Goal: Information Seeking & Learning: Learn about a topic

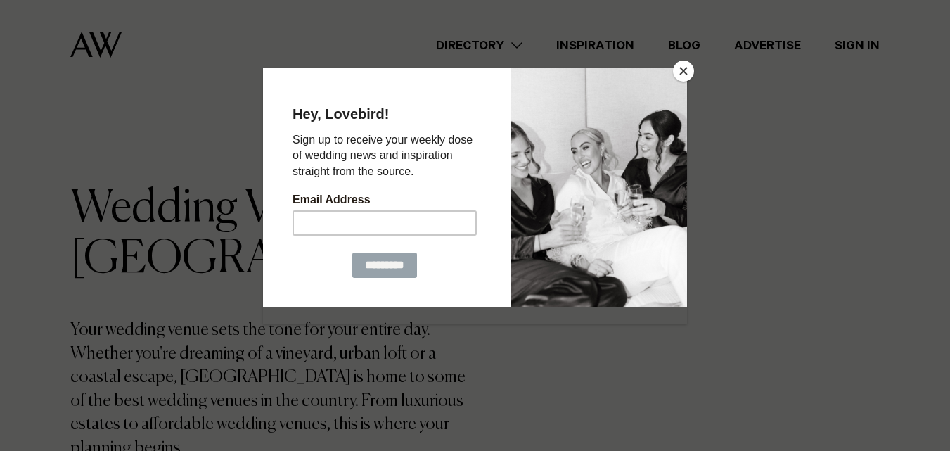
click at [672, 69] on div at bounding box center [599, 187] width 176 height 240
click at [701, 73] on div at bounding box center [475, 225] width 950 height 451
click at [680, 72] on button "Close" at bounding box center [683, 70] width 21 height 21
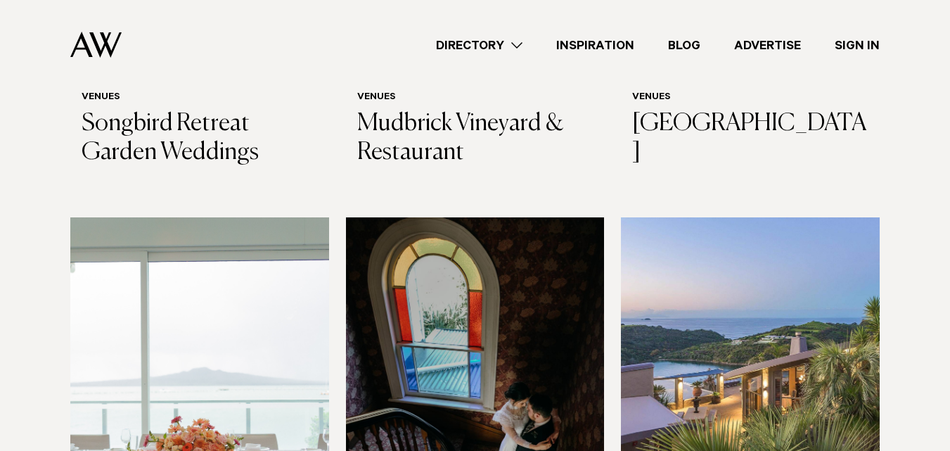
scroll to position [5904, 0]
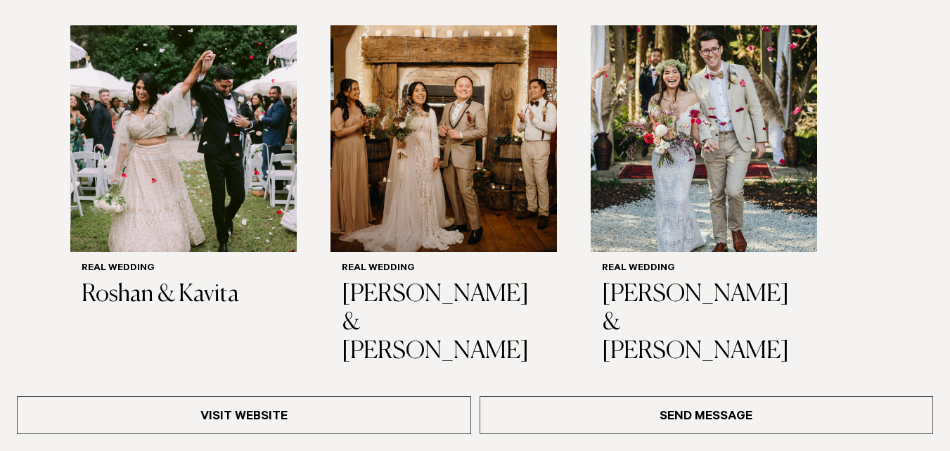
scroll to position [2179, 0]
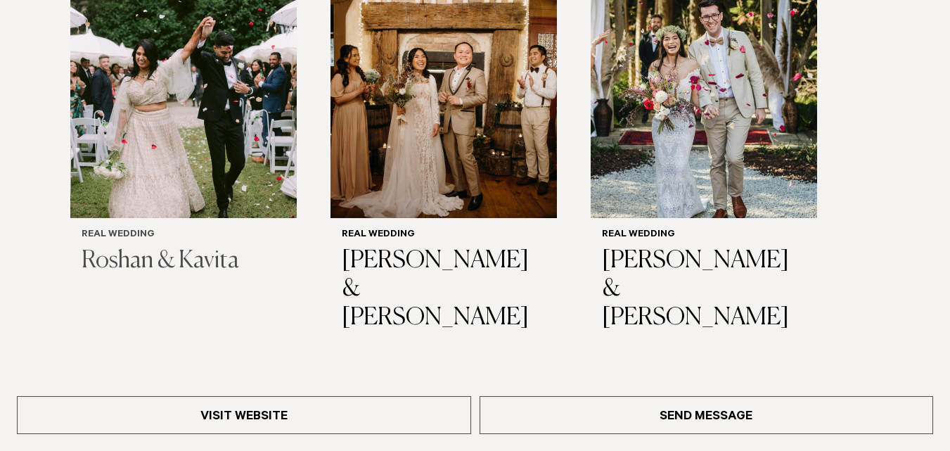
click at [166, 249] on h3 "Roshan & Kavita" at bounding box center [184, 261] width 204 height 29
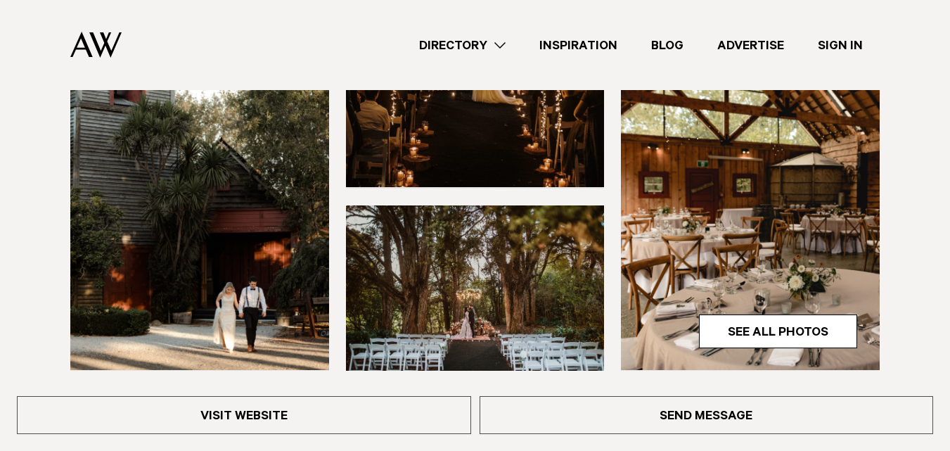
scroll to position [412, 0]
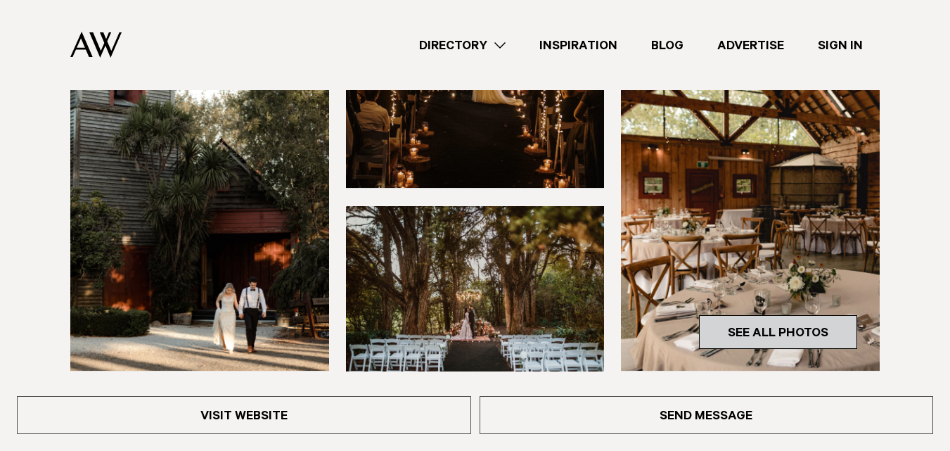
click at [773, 331] on link "See All Photos" at bounding box center [778, 332] width 158 height 34
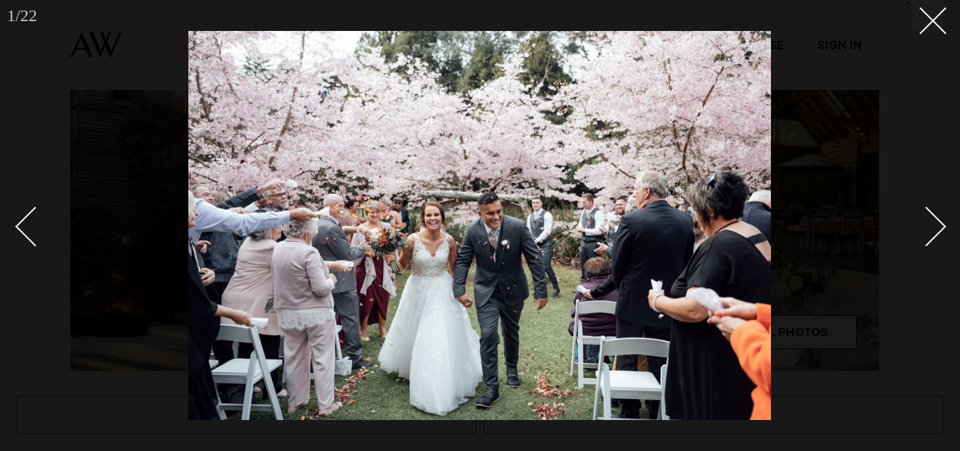
click at [930, 230] on div "Next slide" at bounding box center [927, 226] width 40 height 40
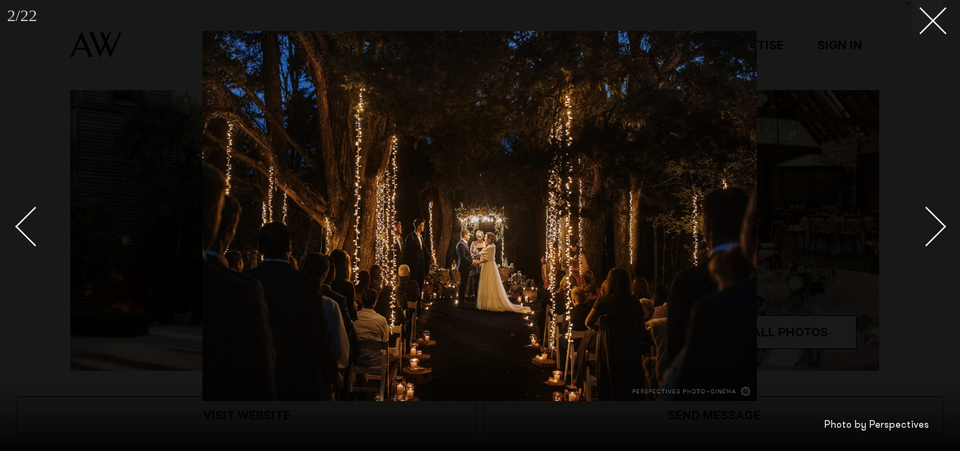
click at [937, 231] on div "Next slide" at bounding box center [927, 226] width 40 height 40
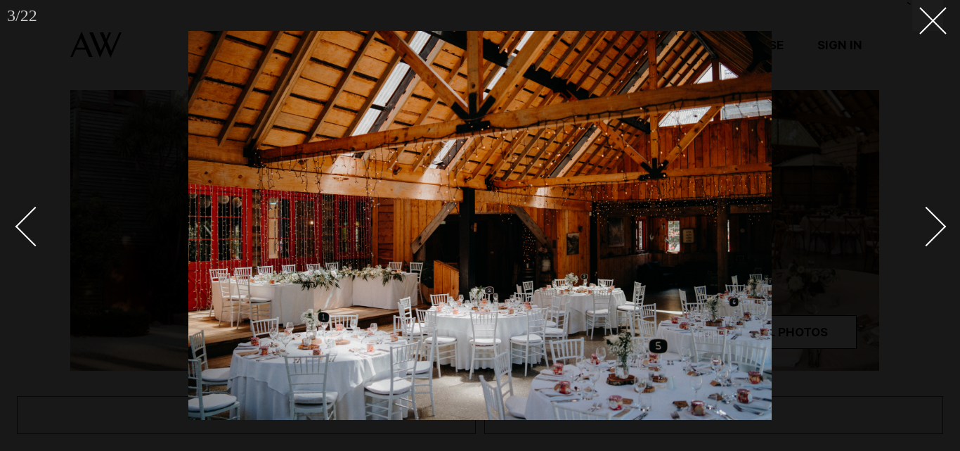
click at [937, 231] on div "Next slide" at bounding box center [927, 226] width 40 height 40
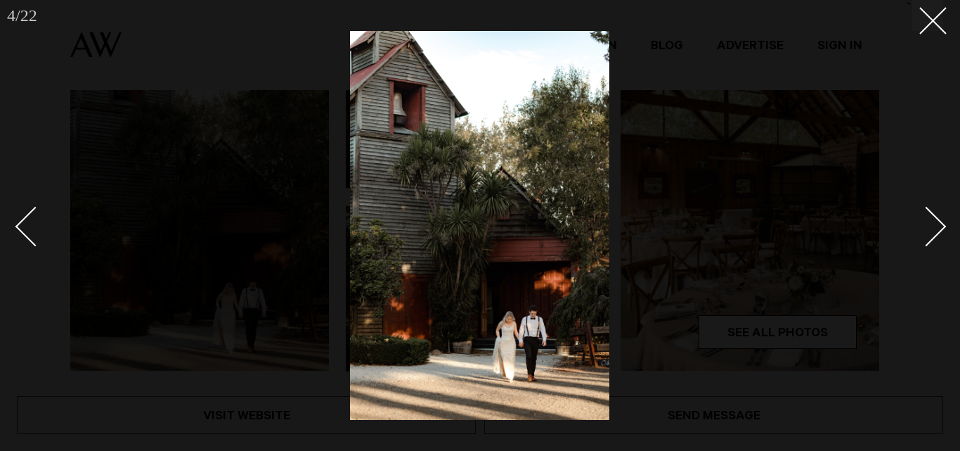
click at [937, 231] on div "Next slide" at bounding box center [927, 226] width 40 height 40
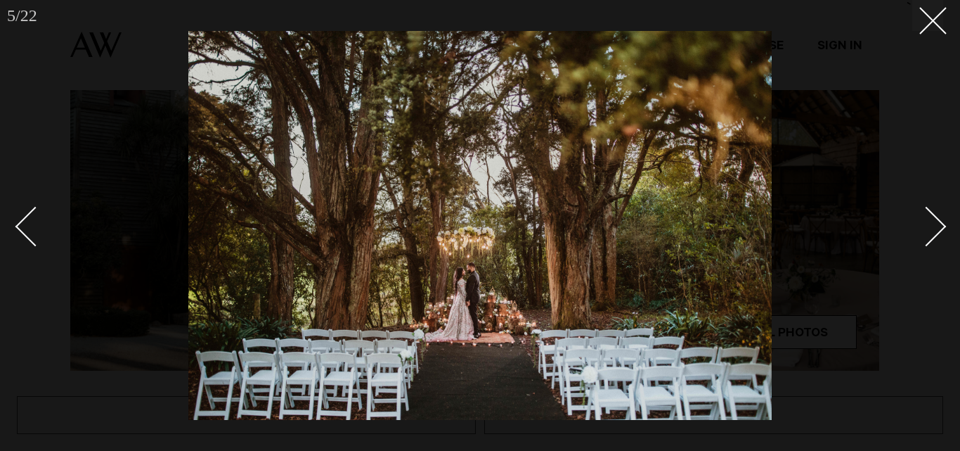
click at [937, 231] on div "Next slide" at bounding box center [927, 226] width 40 height 40
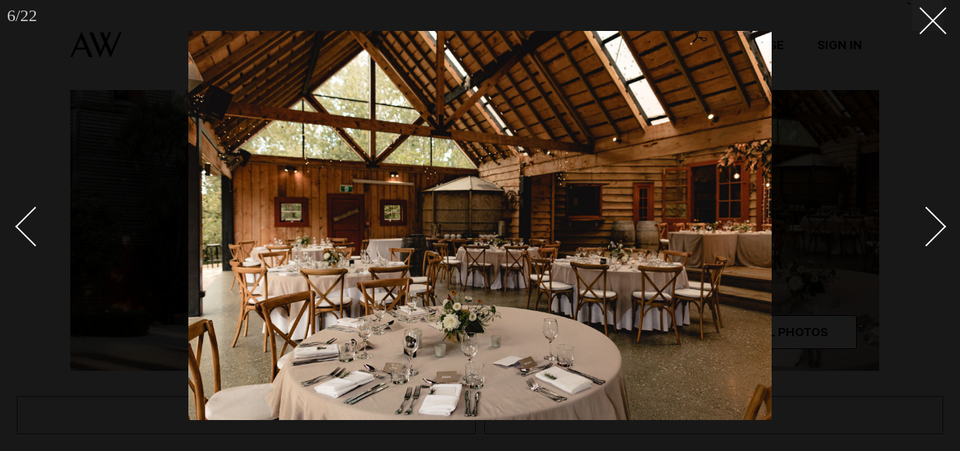
click at [937, 231] on div "Next slide" at bounding box center [927, 226] width 40 height 40
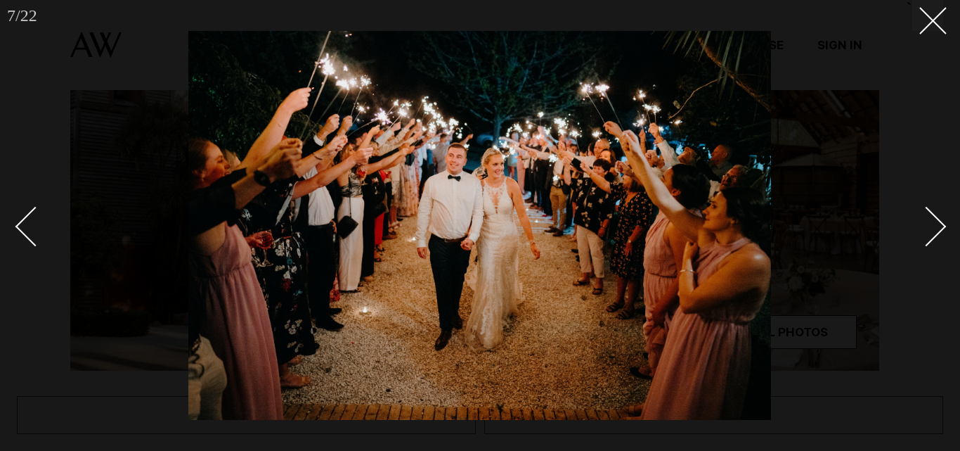
click at [937, 231] on div "Next slide" at bounding box center [927, 226] width 40 height 40
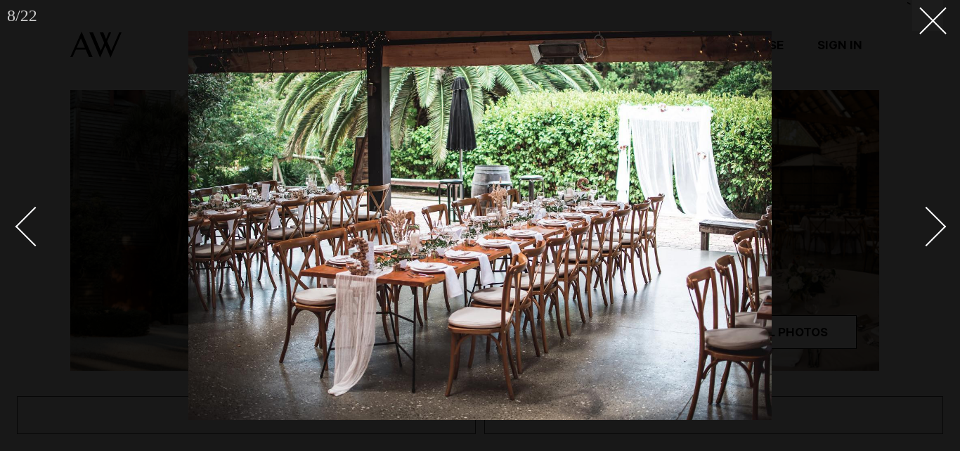
click at [937, 231] on div "Next slide" at bounding box center [927, 226] width 40 height 40
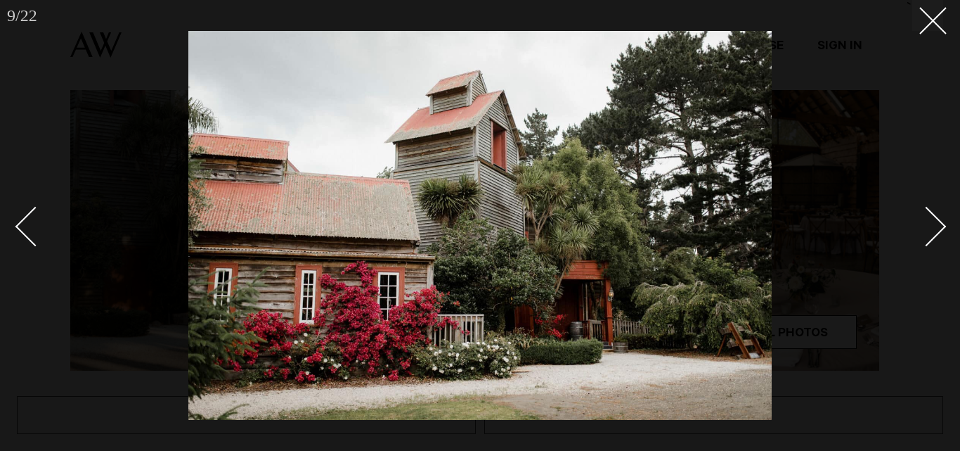
click at [937, 231] on div "Next slide" at bounding box center [927, 226] width 40 height 40
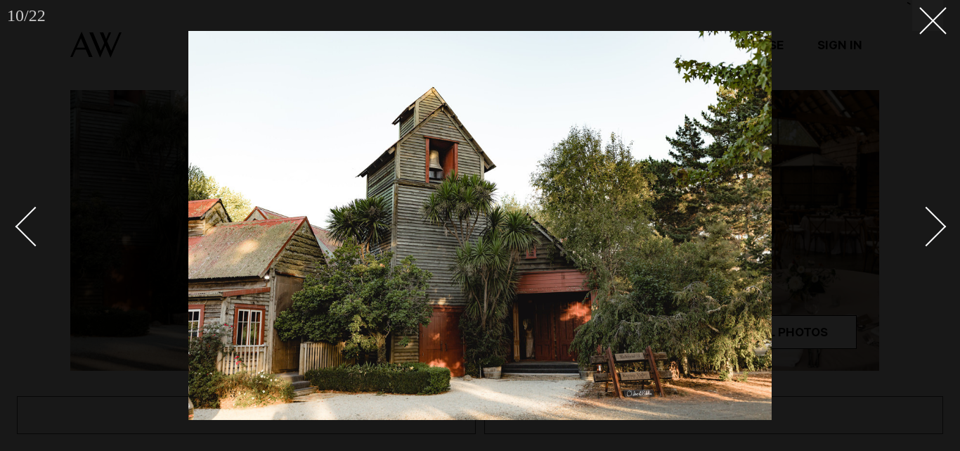
click at [937, 231] on div "Next slide" at bounding box center [927, 226] width 40 height 40
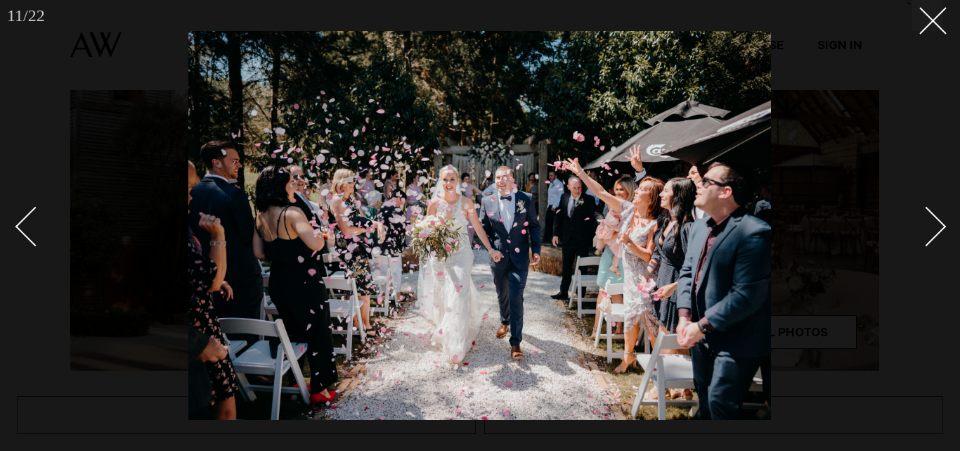
click at [937, 231] on div "Next slide" at bounding box center [927, 226] width 40 height 40
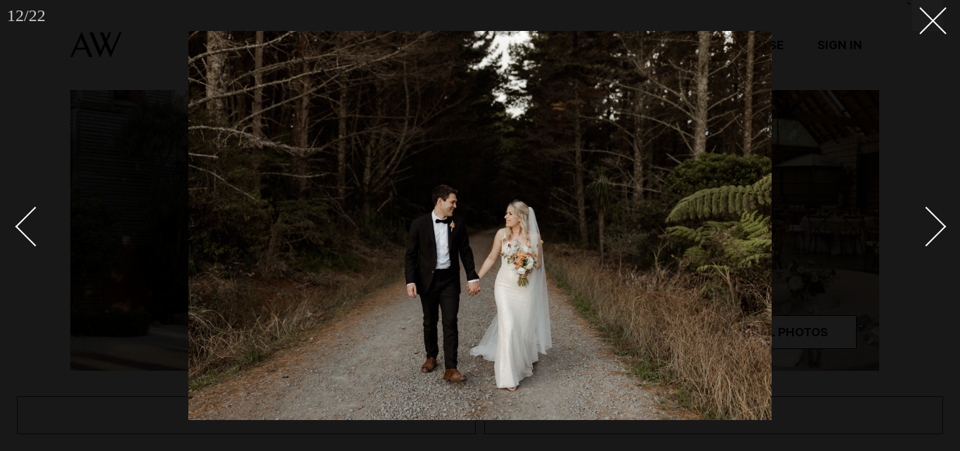
click at [937, 231] on div "Next slide" at bounding box center [927, 226] width 40 height 40
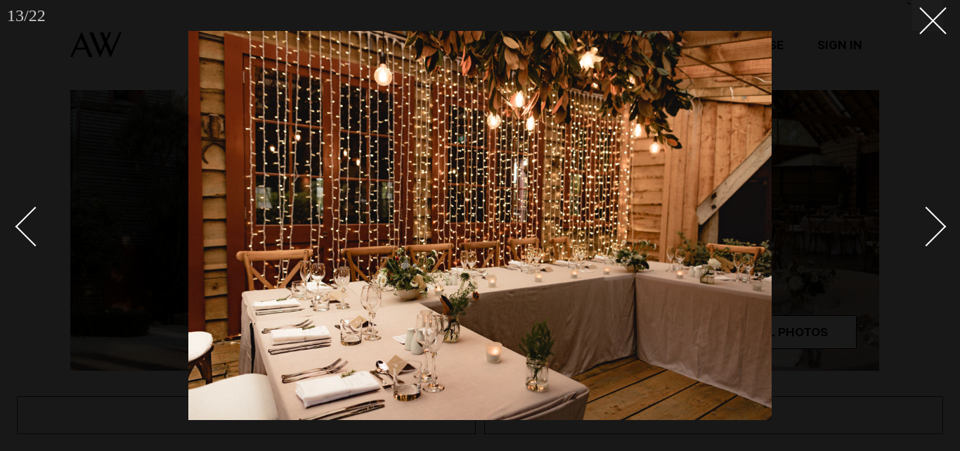
click at [937, 231] on div "Next slide" at bounding box center [927, 226] width 40 height 40
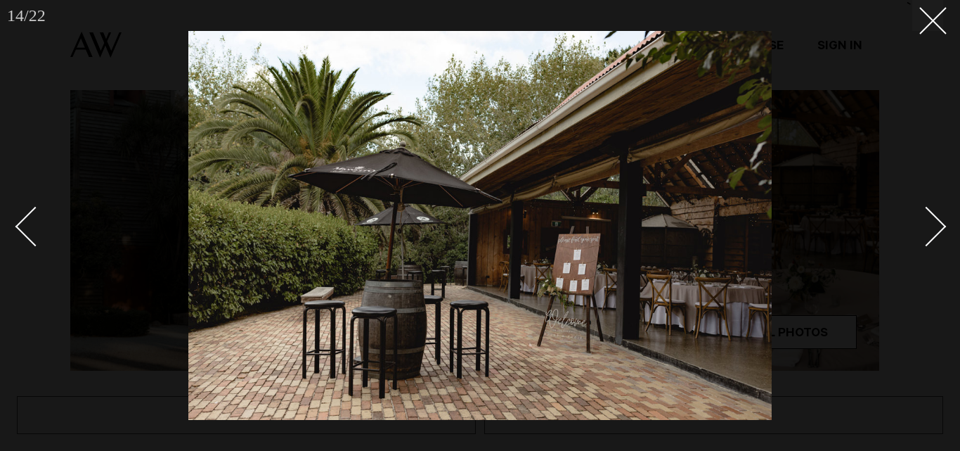
click at [937, 231] on div "Next slide" at bounding box center [927, 226] width 40 height 40
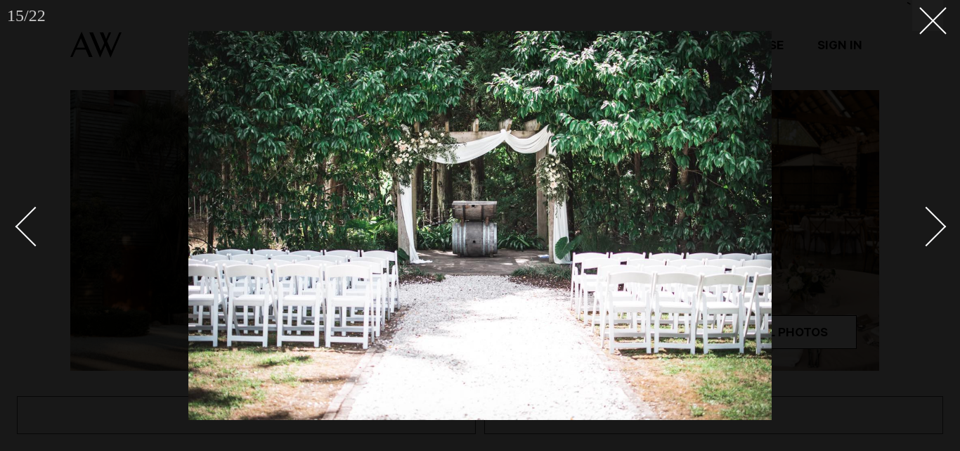
click at [937, 231] on div "Next slide" at bounding box center [927, 226] width 40 height 40
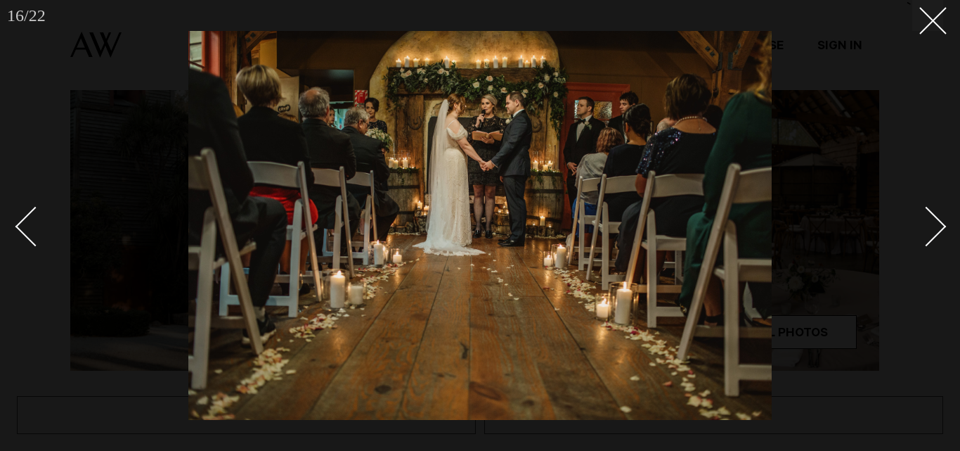
click at [937, 231] on div "Next slide" at bounding box center [927, 226] width 40 height 40
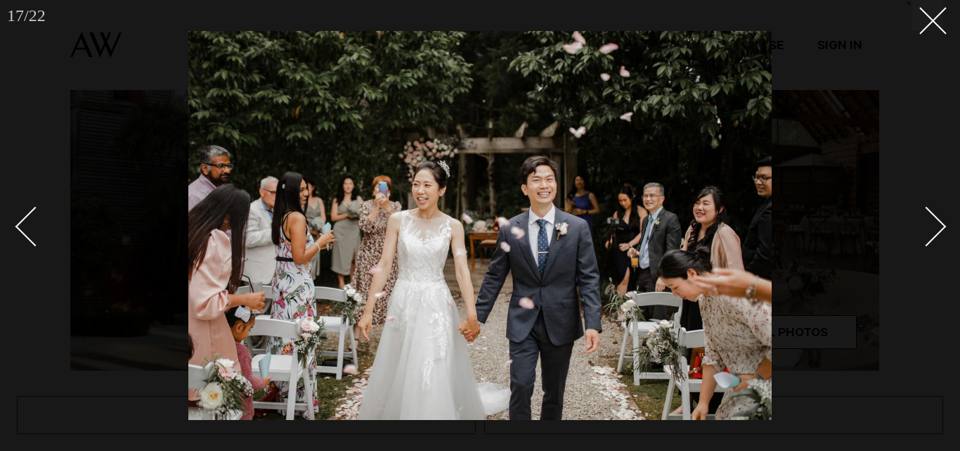
click at [937, 231] on div "Next slide" at bounding box center [927, 226] width 40 height 40
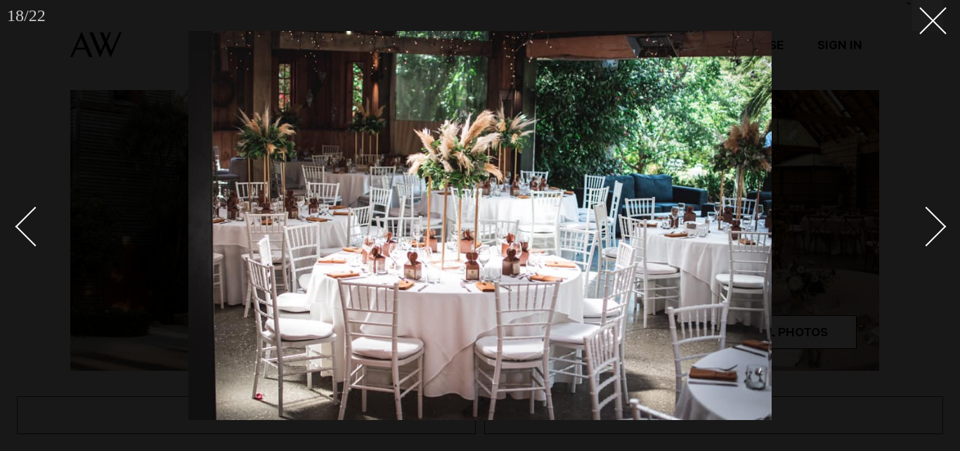
click at [937, 231] on div "Next slide" at bounding box center [927, 226] width 40 height 40
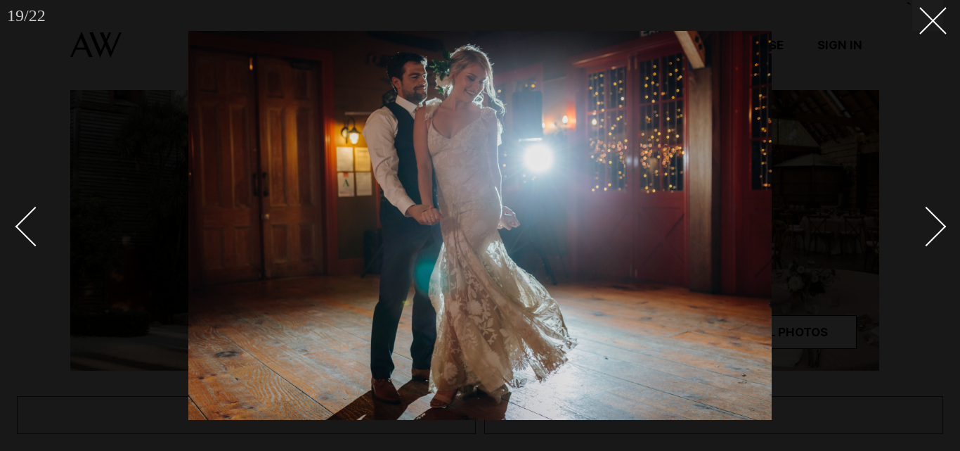
click at [937, 231] on div "Next slide" at bounding box center [927, 226] width 40 height 40
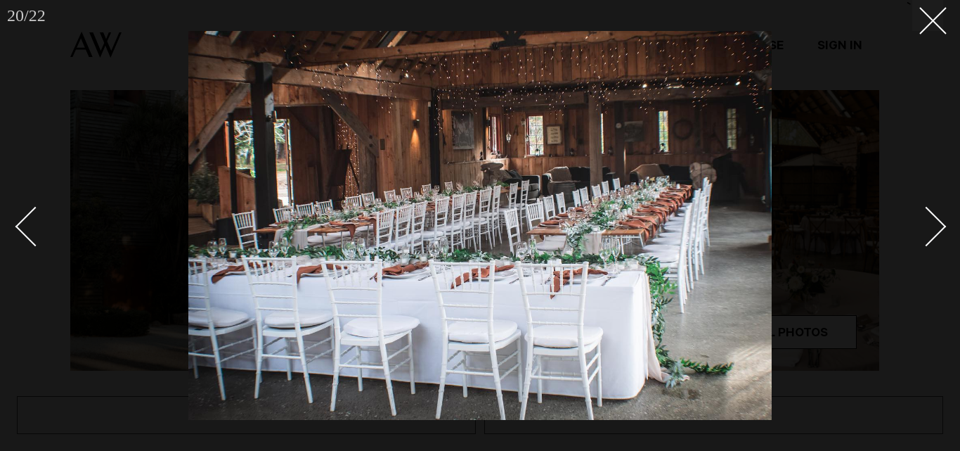
click at [937, 231] on div "Next slide" at bounding box center [927, 226] width 40 height 40
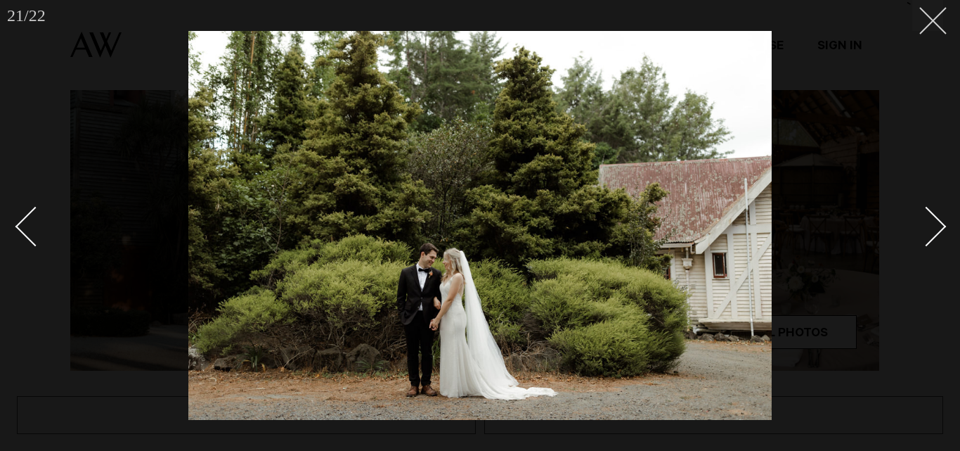
click at [935, 27] on button at bounding box center [927, 15] width 31 height 31
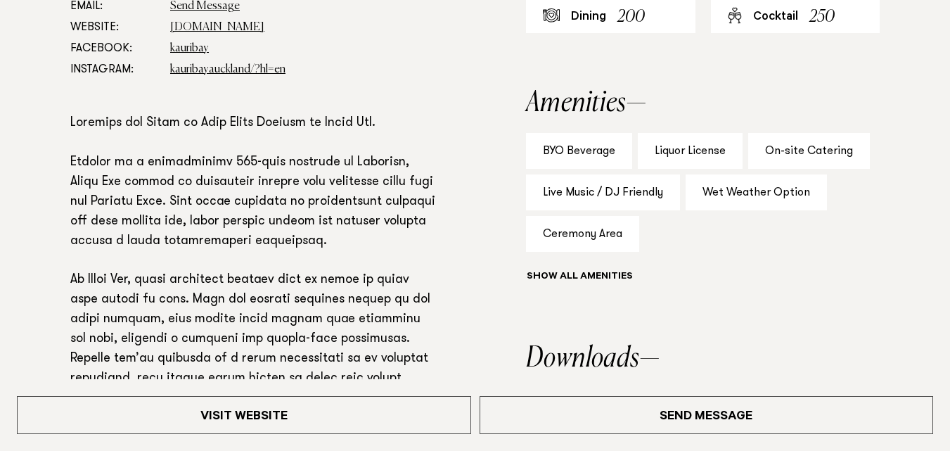
scroll to position [914, 0]
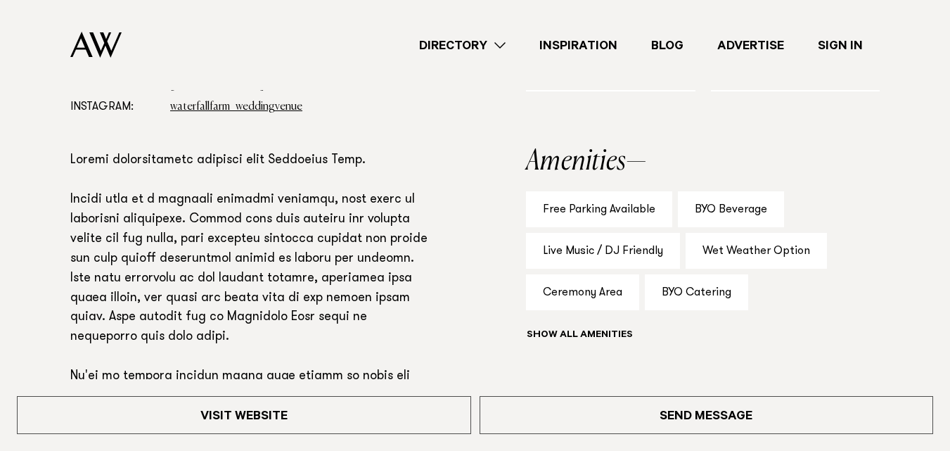
scroll to position [773, 0]
